Goal: Book appointment/travel/reservation

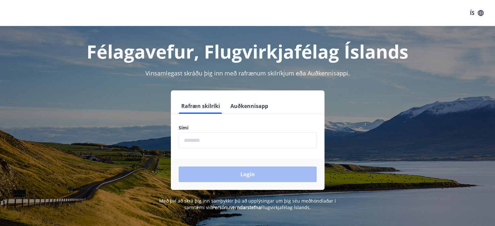
click at [206, 144] on input "phone" at bounding box center [248, 140] width 138 height 16
type input "********"
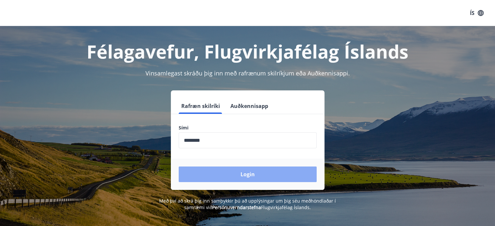
click at [223, 172] on button "Login" at bounding box center [248, 175] width 138 height 16
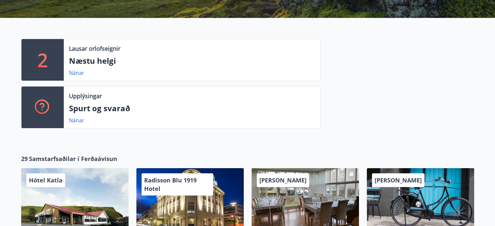
scroll to position [130, 0]
click at [74, 73] on link "Nánar" at bounding box center [76, 72] width 15 height 7
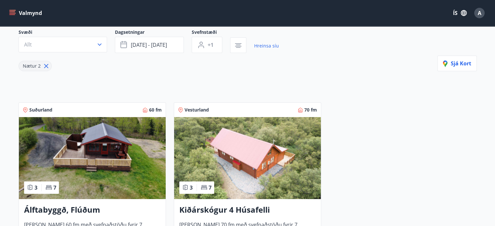
scroll to position [30, 0]
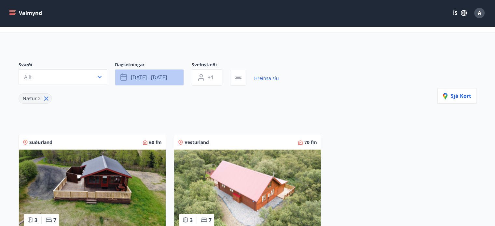
click at [124, 76] on icon "button" at bounding box center [124, 77] width 8 height 8
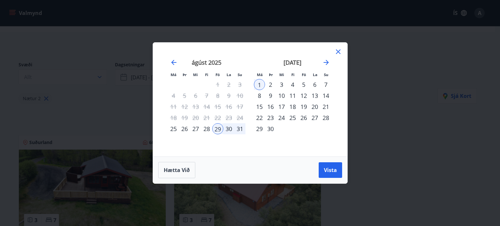
click at [270, 84] on div "2" at bounding box center [270, 84] width 11 height 11
click at [338, 50] on icon at bounding box center [338, 52] width 8 height 8
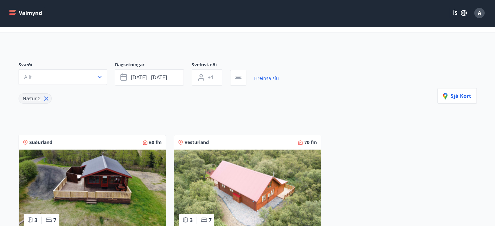
click at [44, 99] on icon at bounding box center [46, 99] width 4 height 4
type input "*"
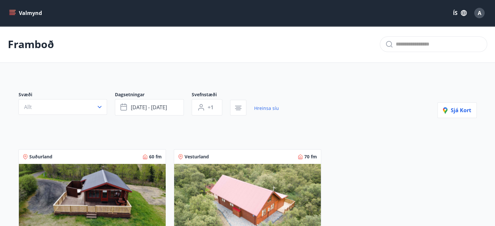
click at [14, 13] on icon "menu" at bounding box center [12, 13] width 7 height 7
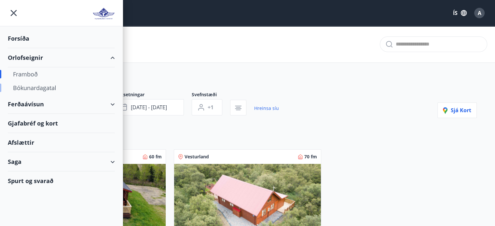
click at [37, 88] on div "Bókunardagatal" at bounding box center [61, 88] width 97 height 14
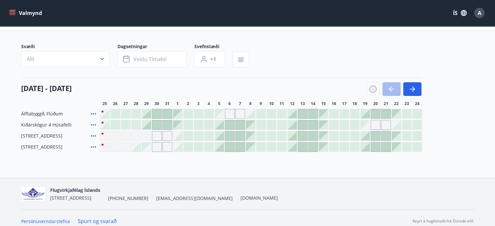
scroll to position [39, 0]
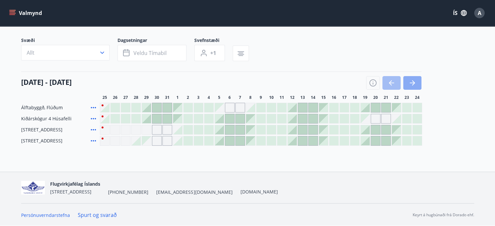
click at [412, 82] on icon "button" at bounding box center [412, 83] width 8 height 8
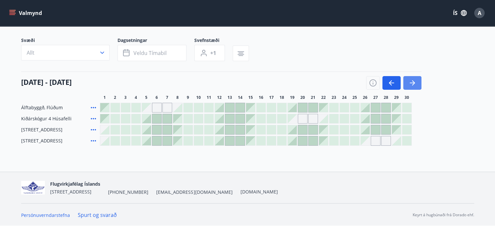
click at [411, 83] on icon "button" at bounding box center [411, 83] width 5 height 1
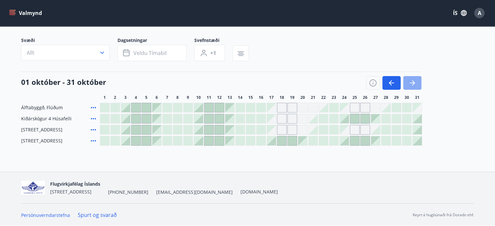
click at [412, 82] on icon "button" at bounding box center [412, 83] width 8 height 8
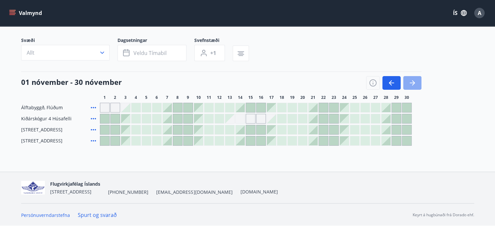
click at [412, 82] on icon "button" at bounding box center [412, 83] width 8 height 8
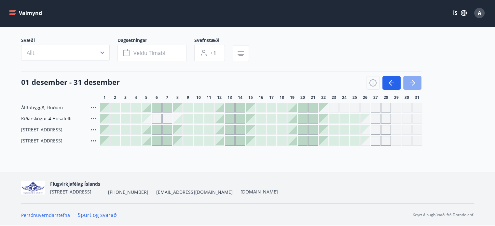
click at [412, 82] on icon "button" at bounding box center [412, 83] width 8 height 8
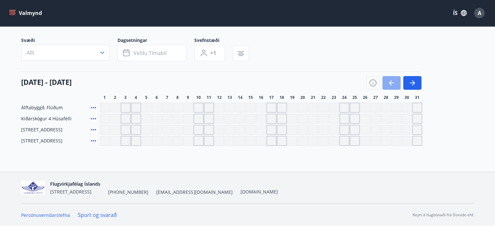
click at [390, 82] on icon "button" at bounding box center [391, 83] width 8 height 8
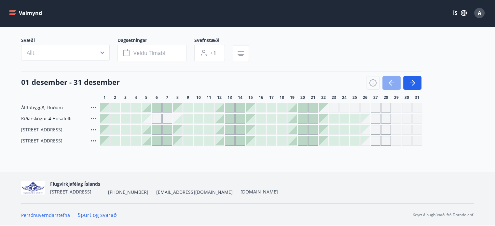
click at [390, 82] on icon "button" at bounding box center [391, 83] width 8 height 8
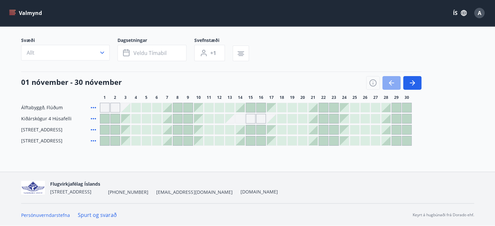
click at [390, 82] on icon "button" at bounding box center [391, 83] width 8 height 8
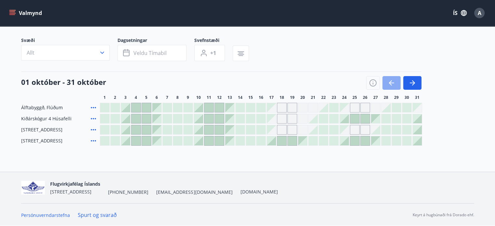
click at [390, 82] on icon "button" at bounding box center [391, 83] width 8 height 8
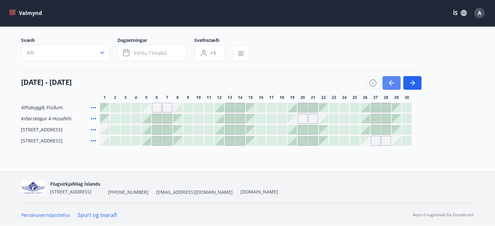
click at [390, 82] on icon "button" at bounding box center [391, 83] width 8 height 8
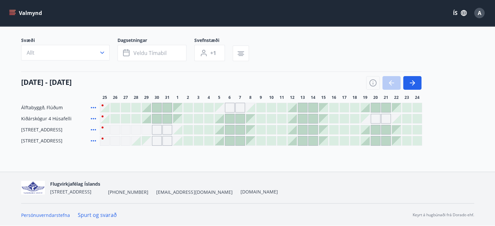
click at [390, 82] on div at bounding box center [393, 83] width 55 height 14
click at [92, 141] on icon at bounding box center [93, 141] width 8 height 8
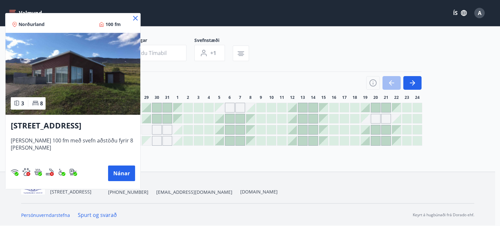
click at [151, 161] on div at bounding box center [250, 113] width 500 height 226
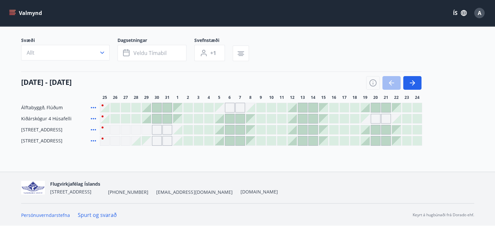
click at [92, 128] on icon at bounding box center [93, 130] width 8 height 8
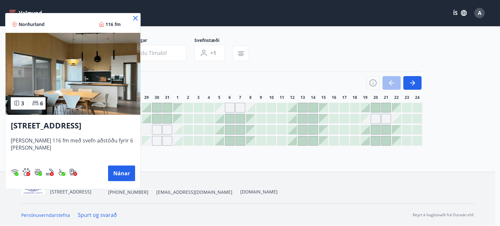
click at [161, 163] on div at bounding box center [250, 113] width 500 height 226
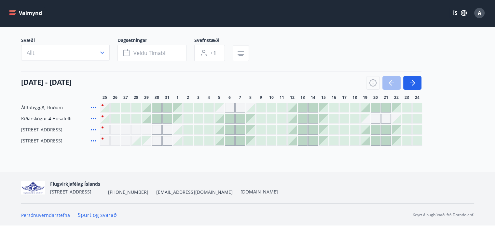
click at [199, 143] on div at bounding box center [198, 140] width 9 height 9
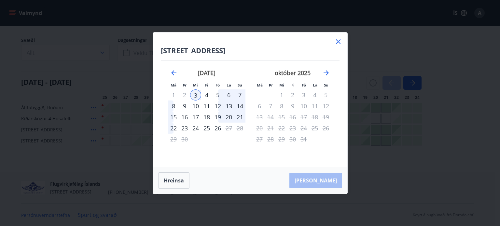
click at [337, 43] on icon at bounding box center [338, 41] width 5 height 5
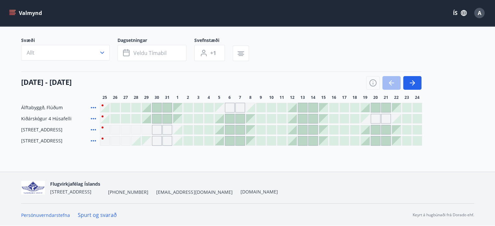
click at [228, 119] on div at bounding box center [229, 118] width 9 height 9
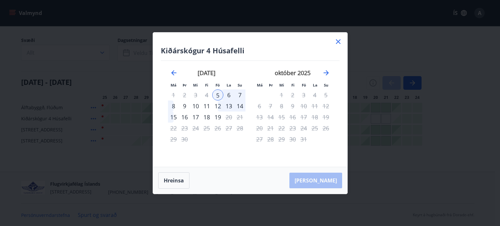
click at [337, 41] on icon at bounding box center [338, 41] width 5 height 5
